Goal: Task Accomplishment & Management: Manage account settings

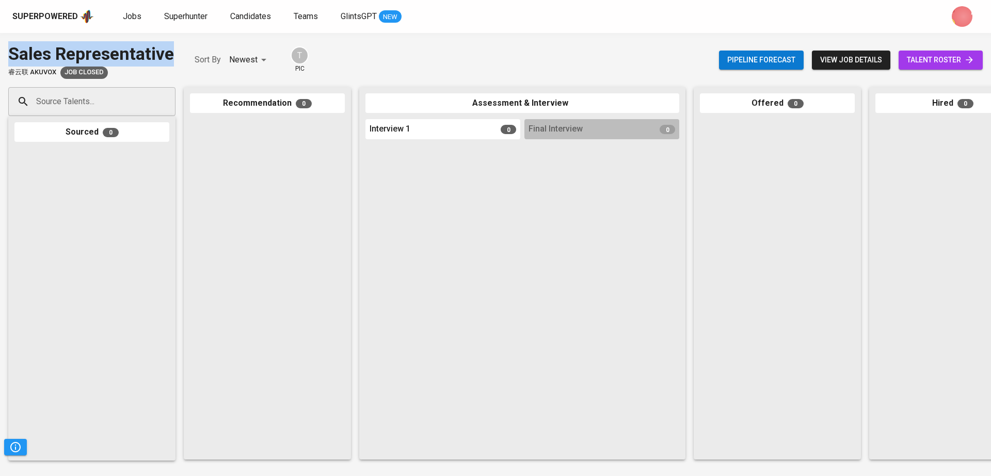
drag, startPoint x: 183, startPoint y: 56, endPoint x: 0, endPoint y: 54, distance: 183.2
click at [0, 54] on div "Sales Representative 睿云联 Akuvox Job Closed Sort By Newest NEWEST T pic Pipeline…" at bounding box center [495, 60] width 991 height 38
copy div "Sales Representative"
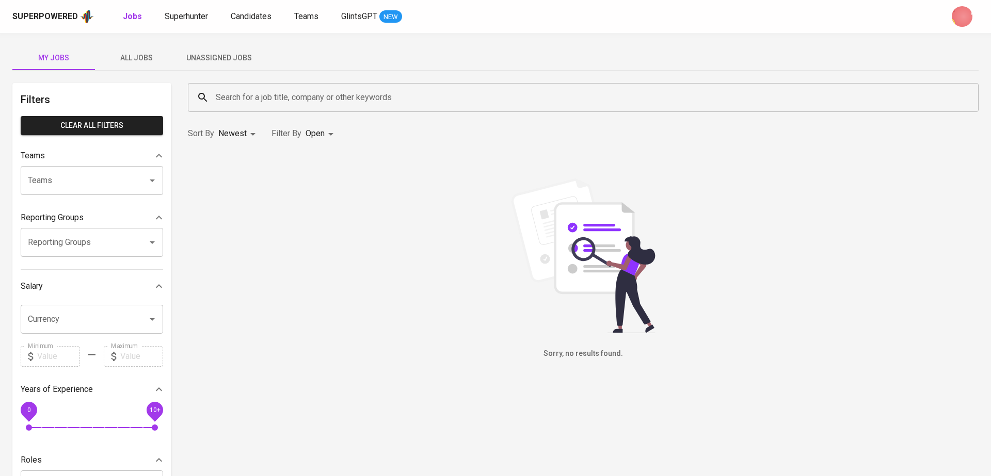
click at [141, 54] on span "All Jobs" at bounding box center [136, 58] width 70 height 13
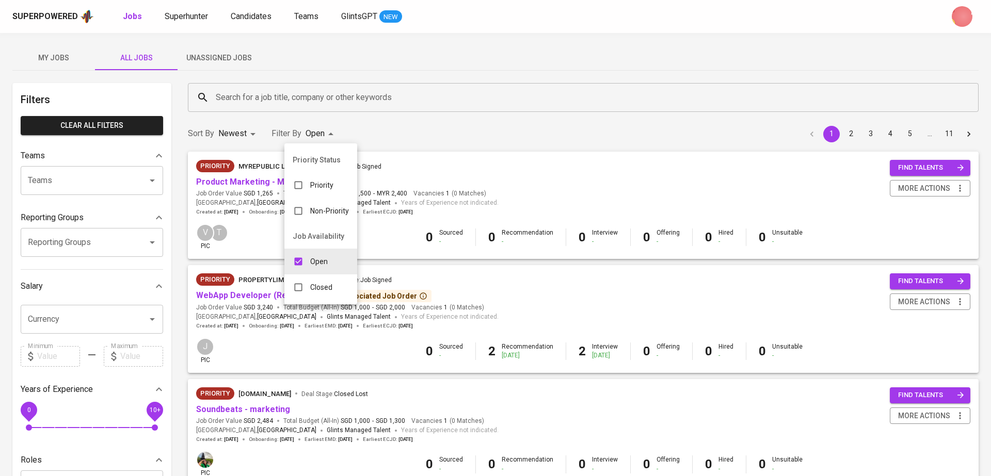
click at [318, 283] on p "Closed" at bounding box center [321, 287] width 22 height 10
type input "OPEN,CLOSE"
checkbox input "true"
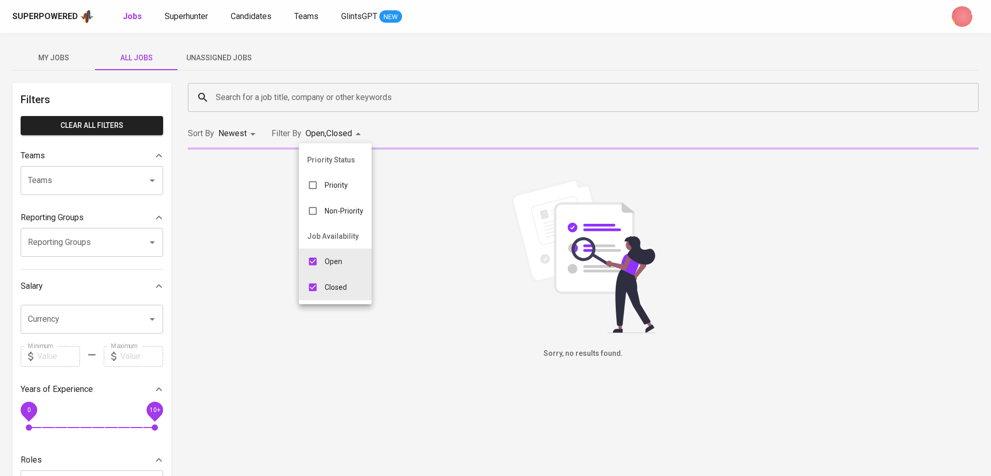
click at [327, 255] on div "Open" at bounding box center [325, 262] width 52 height 20
type input "CLOSE"
checkbox input "false"
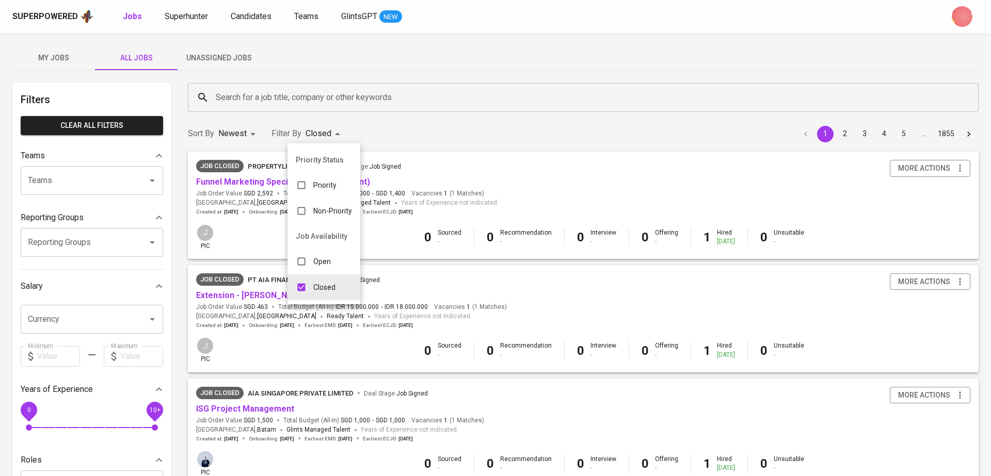
click at [376, 93] on div at bounding box center [495, 238] width 991 height 476
click at [376, 93] on input "Search for a job title, company or other keywords" at bounding box center [585, 98] width 745 height 20
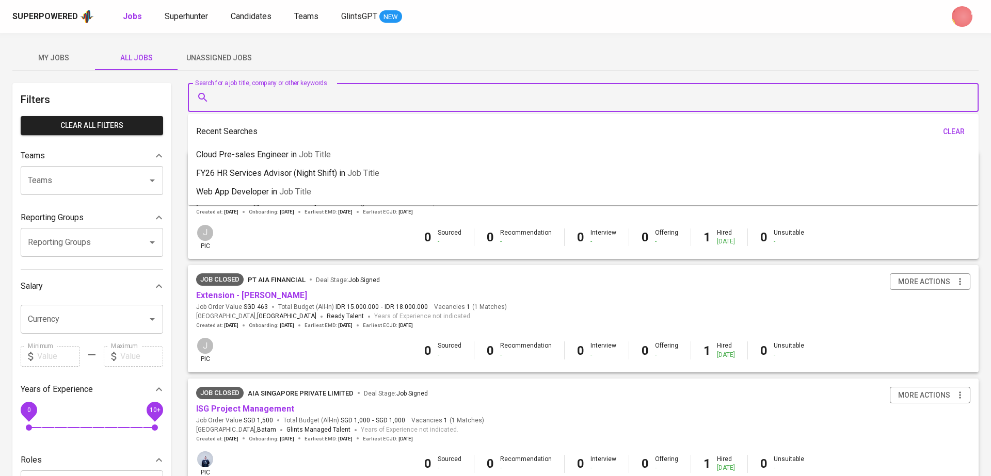
paste input "Sales Representative"
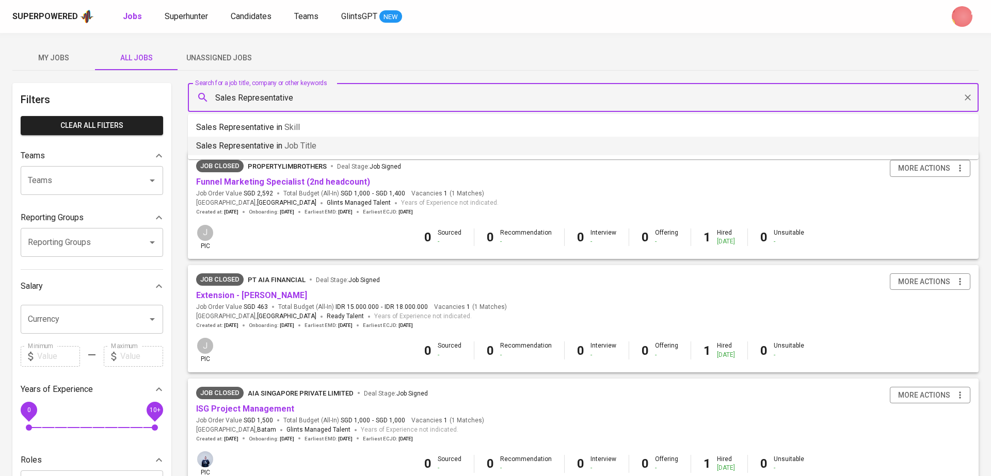
click at [371, 147] on li "Sales Representative in Job title" at bounding box center [583, 146] width 791 height 19
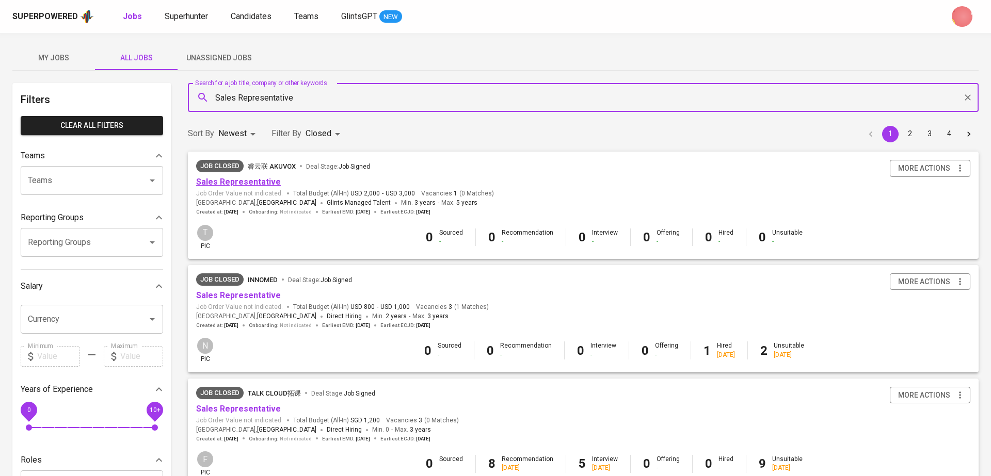
type input "Sales Representative"
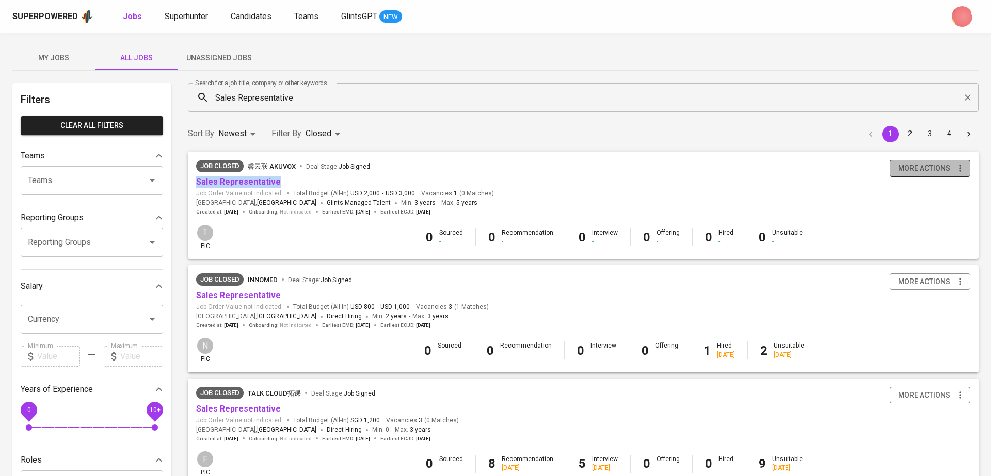
click at [917, 172] on span "more actions" at bounding box center [924, 168] width 52 height 13
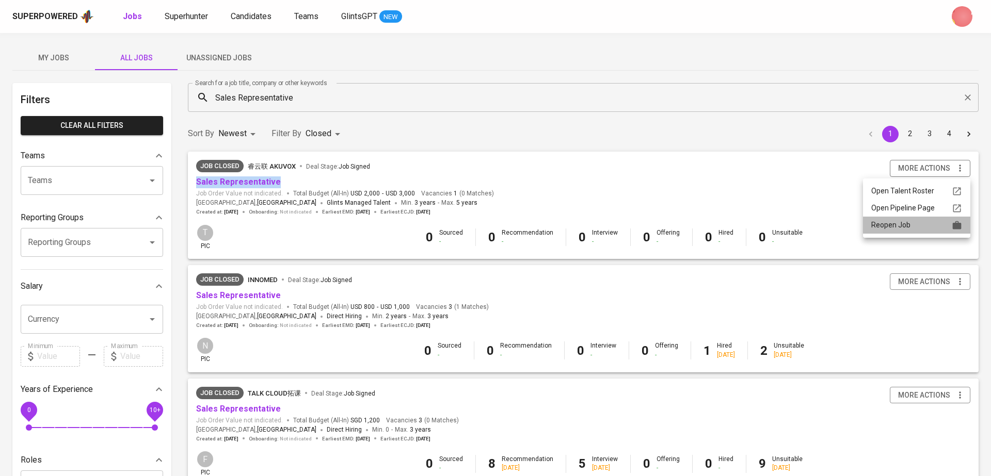
click at [876, 227] on div "Reopen Job" at bounding box center [916, 225] width 91 height 11
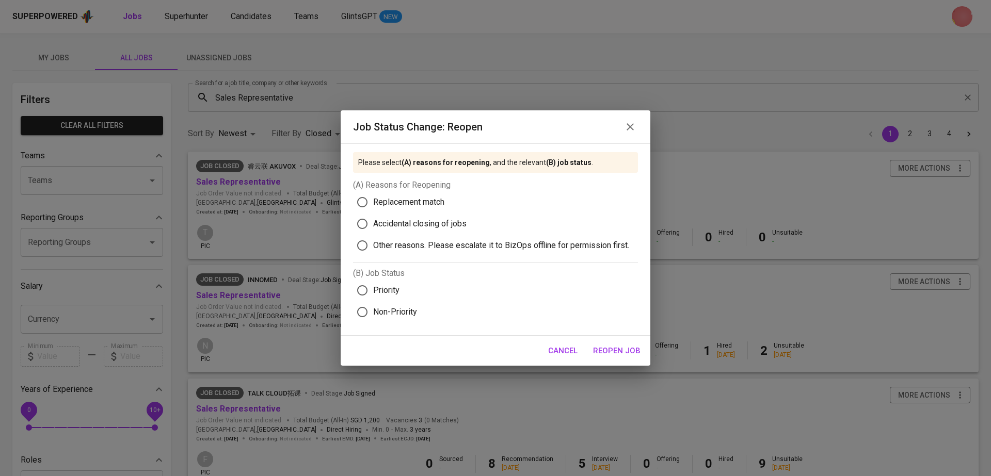
click at [421, 204] on span "Replacement match" at bounding box center [408, 202] width 71 height 12
click at [373, 204] on input "Replacement match" at bounding box center [362, 202] width 22 height 22
radio input "true"
click at [384, 291] on span "Priority" at bounding box center [386, 290] width 26 height 12
click at [373, 291] on input "Priority" at bounding box center [362, 291] width 22 height 22
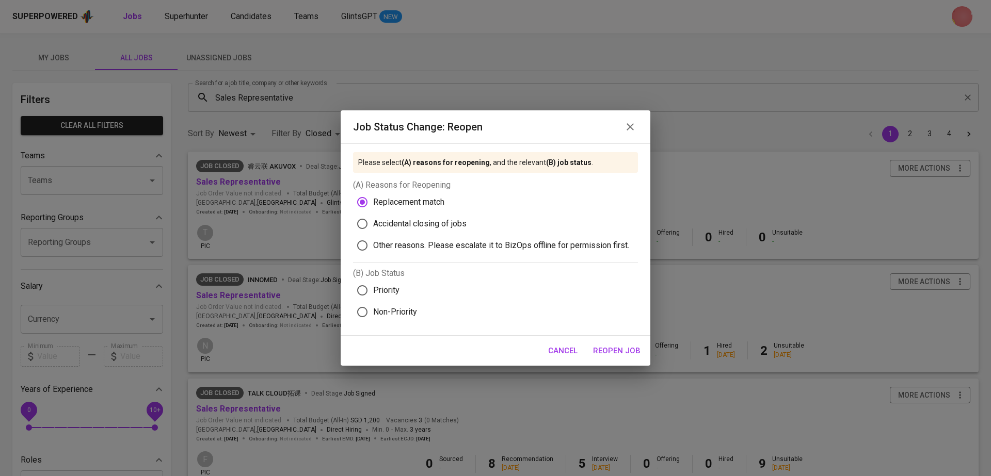
radio input "true"
click at [600, 359] on button "Reopen Job" at bounding box center [616, 351] width 59 height 22
